Goal: Go to known website: Go to known website

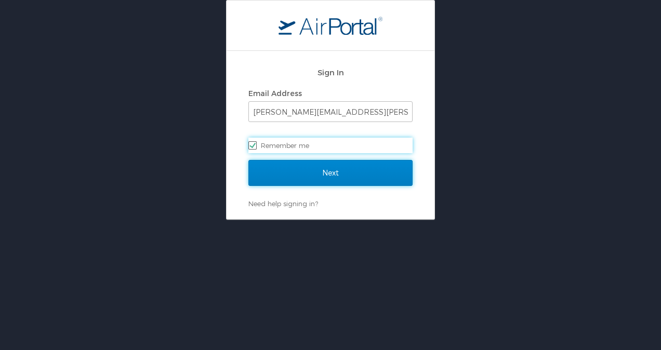
click at [345, 169] on input "Next" at bounding box center [330, 173] width 164 height 26
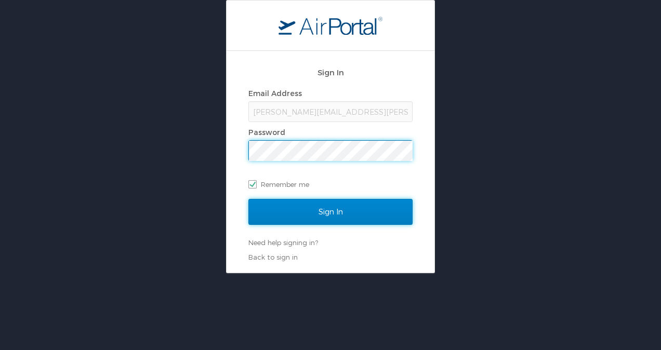
click at [330, 207] on input "Sign In" at bounding box center [330, 212] width 164 height 26
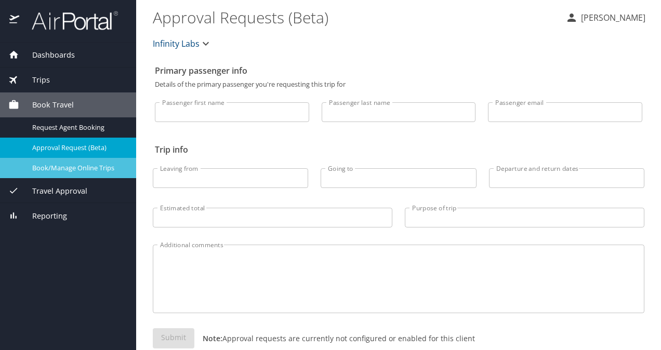
click at [86, 162] on div "Book/Manage Online Trips" at bounding box center [67, 168] width 119 height 12
